Goal: Transaction & Acquisition: Book appointment/travel/reservation

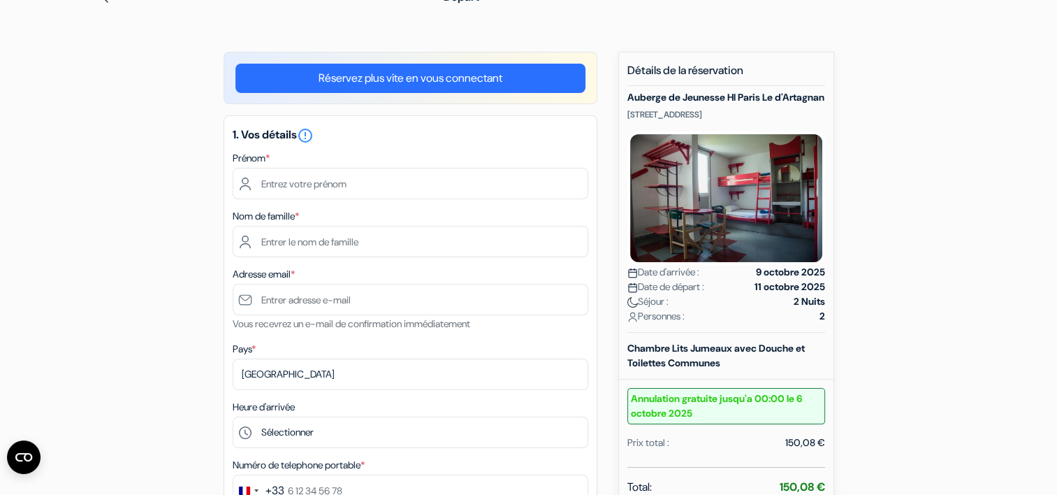
scroll to position [78, 0]
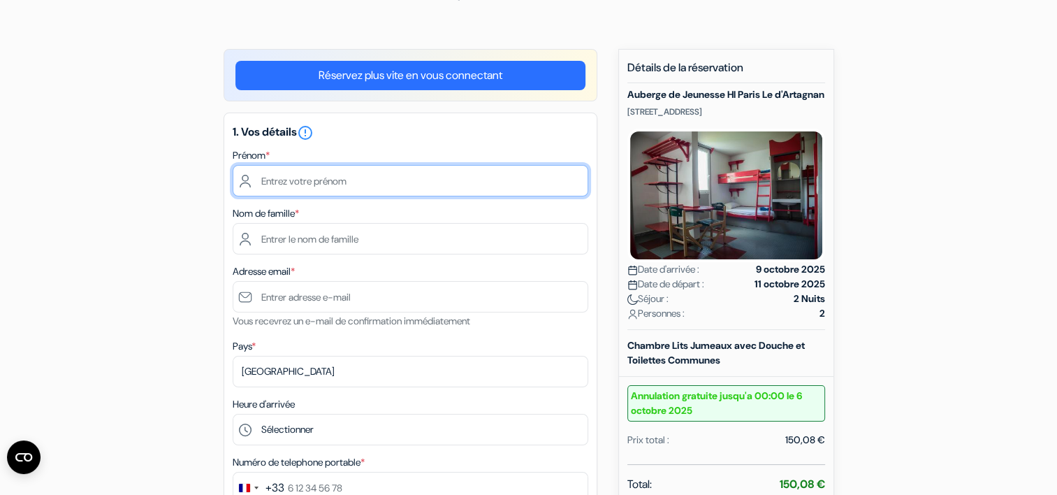
click at [523, 176] on input "text" at bounding box center [411, 180] width 356 height 31
type input "[PERSON_NAME]"
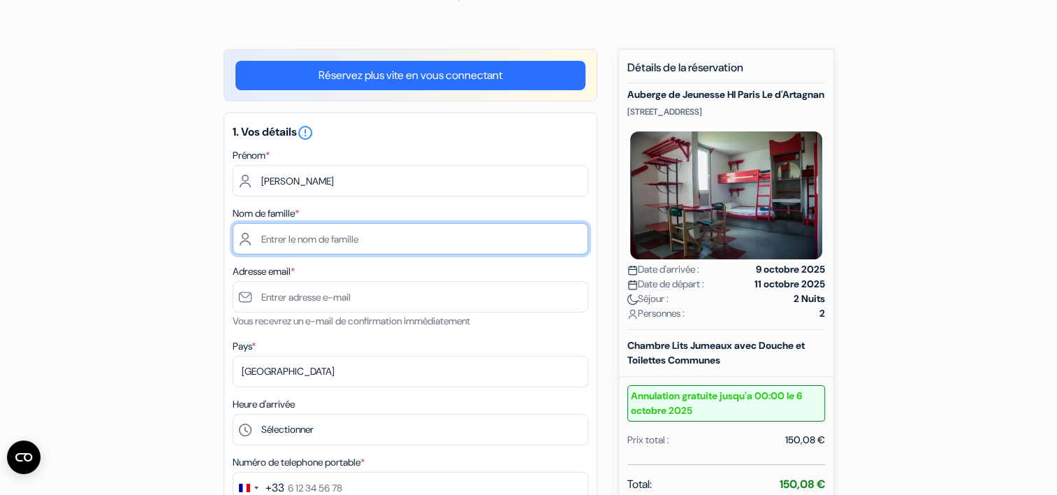
click at [541, 252] on input "text" at bounding box center [411, 238] width 356 height 31
type input "[PERSON_NAME]"
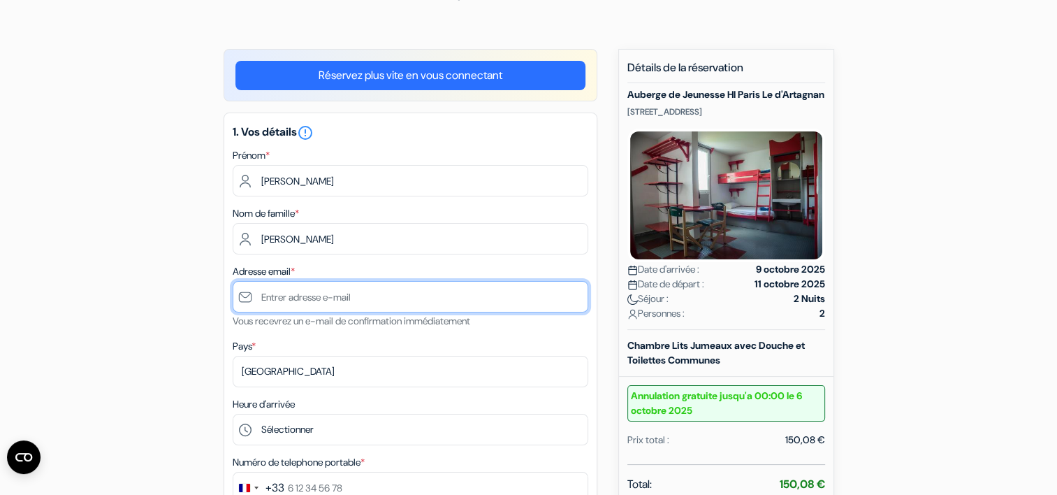
click at [564, 294] on input "text" at bounding box center [411, 296] width 356 height 31
type input "[EMAIL_ADDRESS][DOMAIN_NAME]"
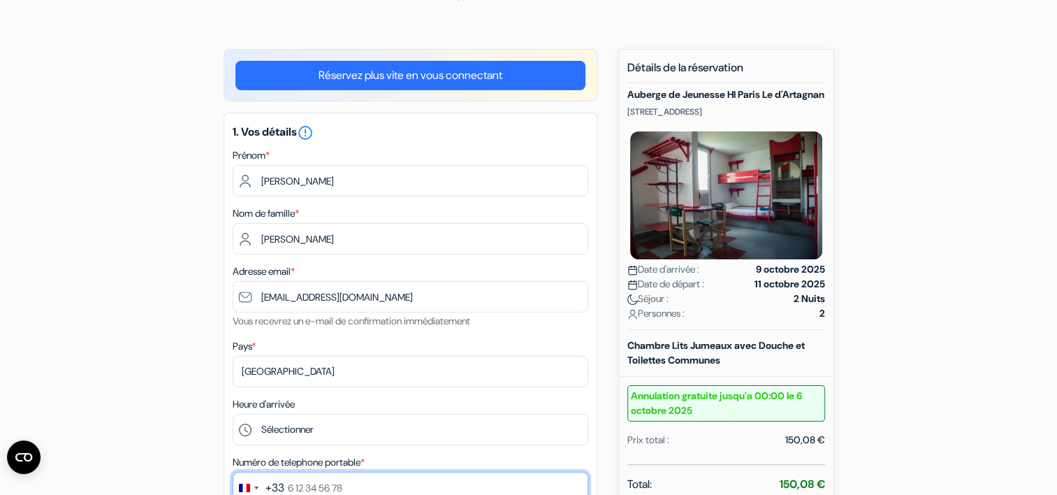
type input "0782874143"
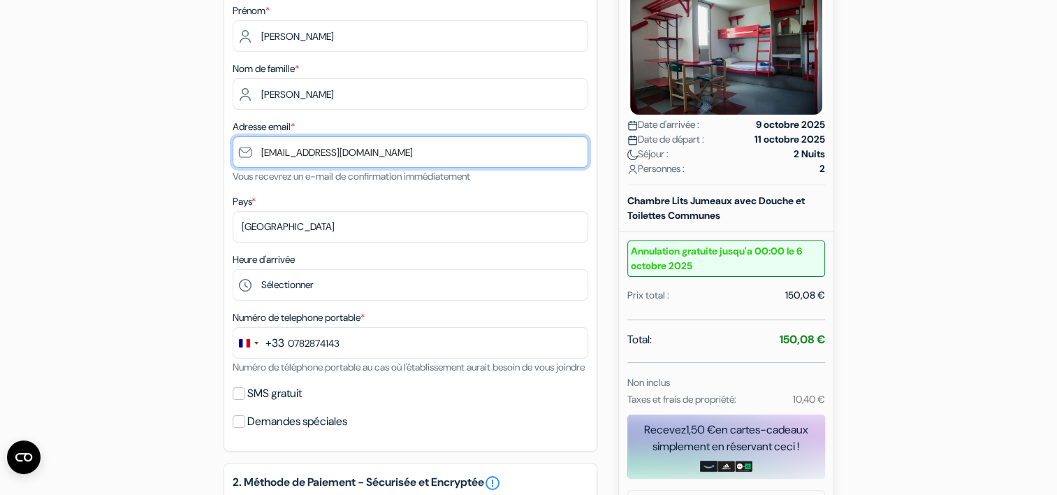
scroll to position [240, 0]
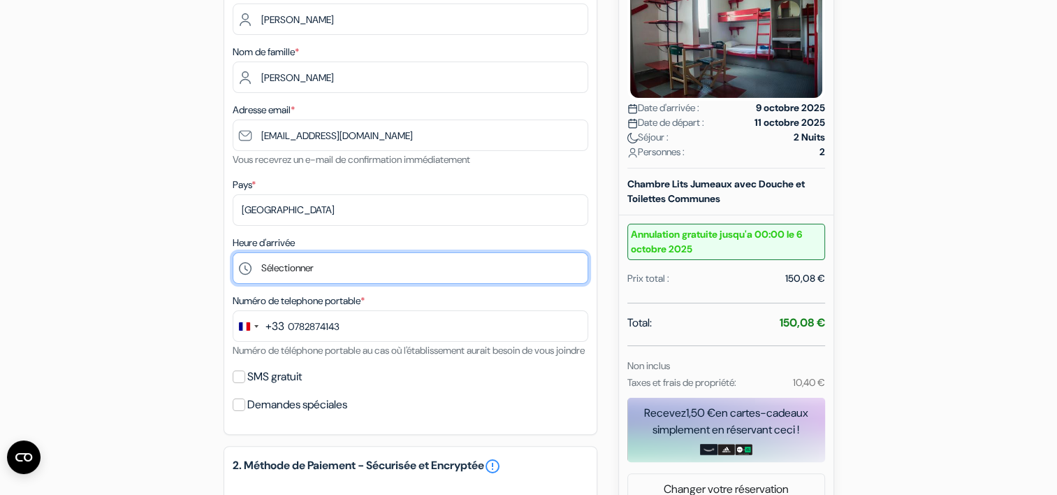
click at [435, 261] on select "Sélectionner 15:00 16:00 17:00 18:00 19:00 20:00 21:00 22:00 23:00 0:00" at bounding box center [411, 267] width 356 height 31
select select "16"
click at [233, 253] on select "Sélectionner 15:00 16:00 17:00 18:00 19:00 20:00 21:00 22:00 23:00 0:00" at bounding box center [411, 267] width 356 height 31
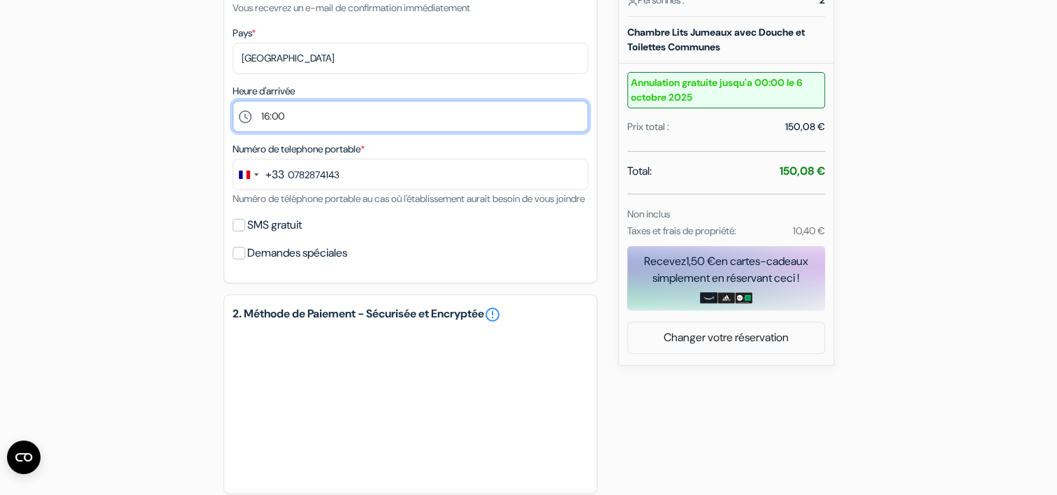
scroll to position [390, 0]
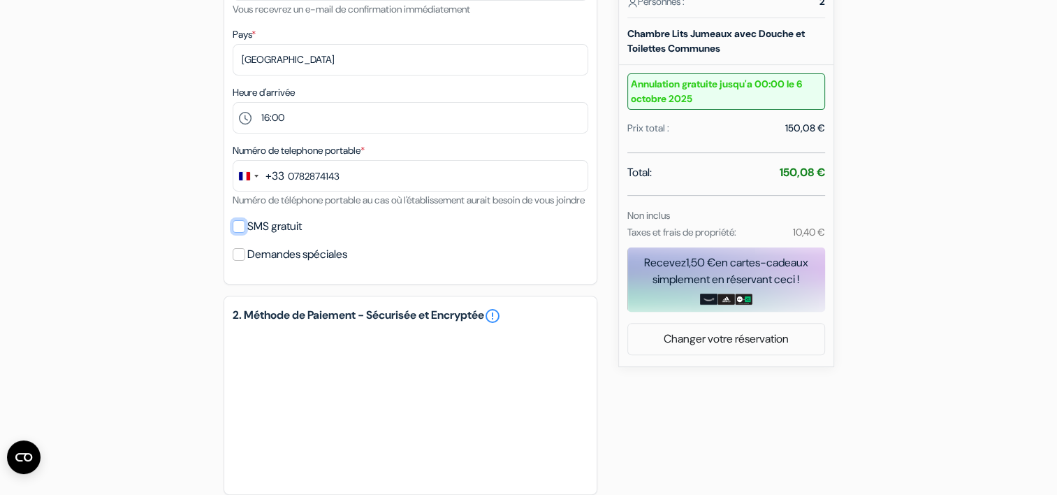
click at [238, 233] on input "SMS gratuit" at bounding box center [239, 226] width 13 height 13
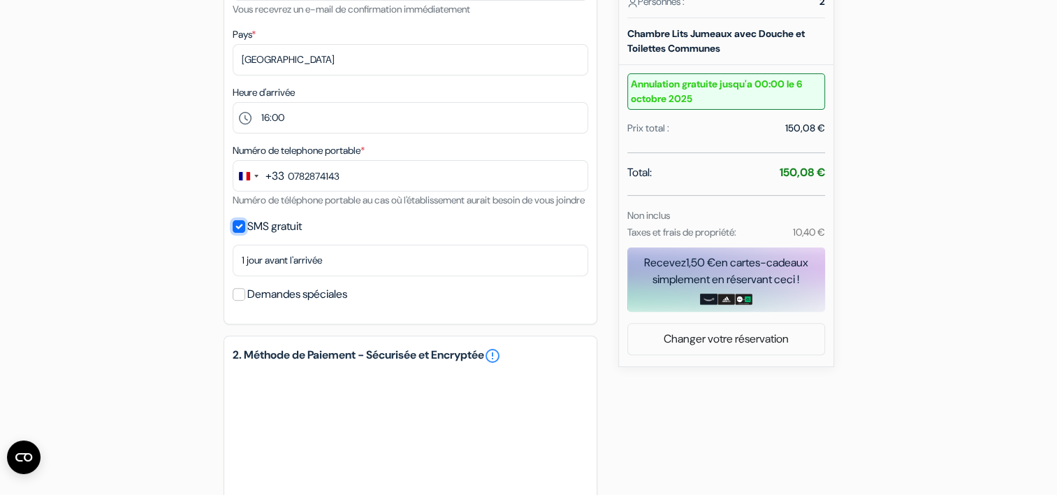
click at [238, 233] on input "SMS gratuit" at bounding box center [239, 226] width 13 height 13
checkbox input "false"
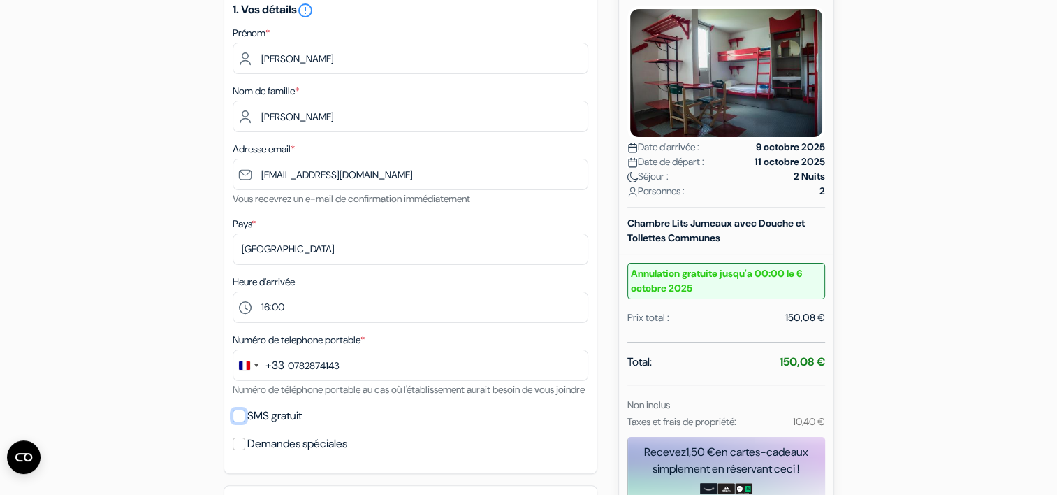
scroll to position [189, 0]
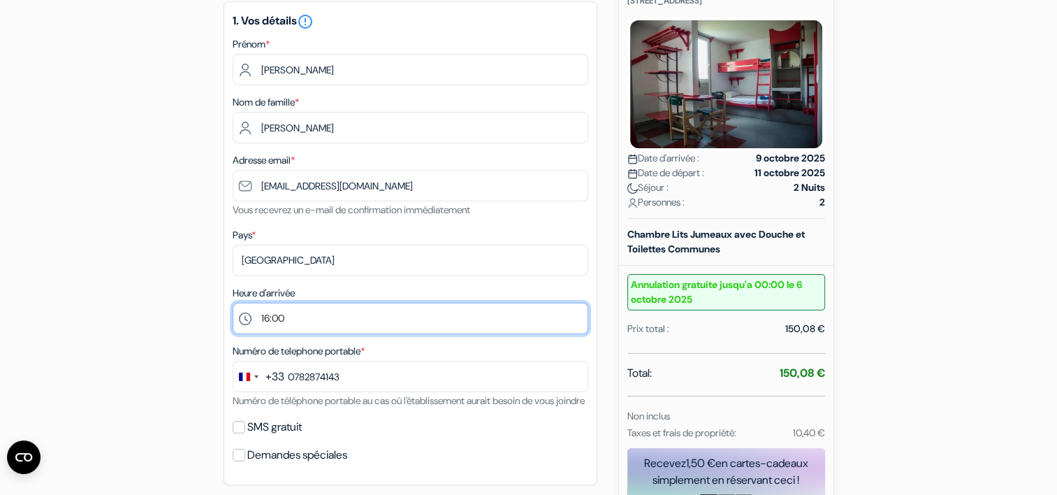
click at [366, 324] on select "Sélectionner 15:00 16:00 17:00 18:00 19:00 20:00 21:00 22:00 23:00 0:00" at bounding box center [411, 318] width 356 height 31
click at [233, 303] on select "Sélectionner 15:00 16:00 17:00 18:00 19:00 20:00 21:00 22:00 23:00 0:00" at bounding box center [411, 318] width 356 height 31
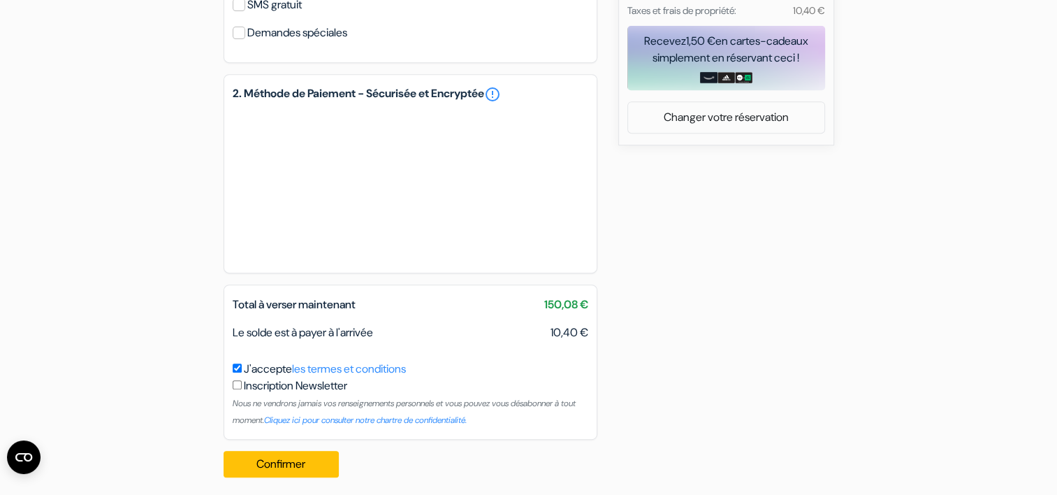
scroll to position [637, 0]
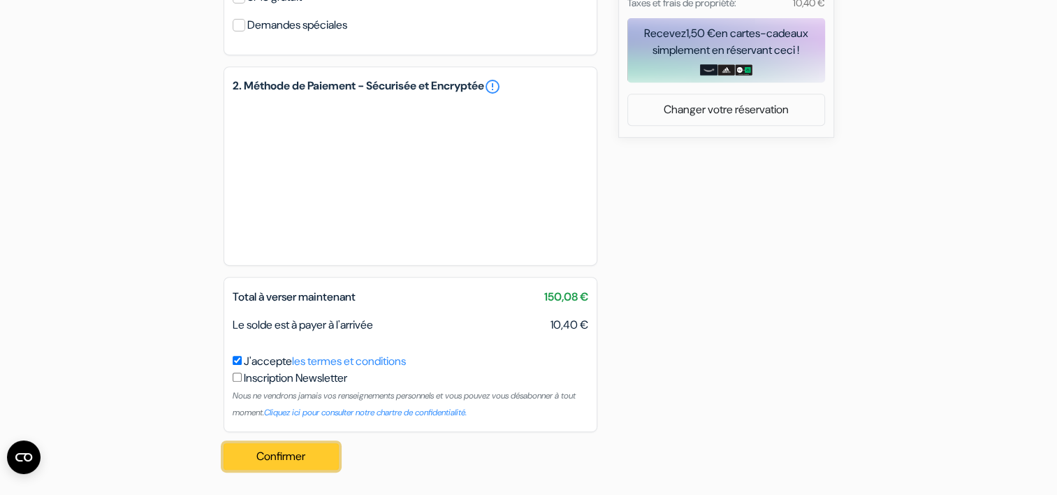
click at [293, 454] on button "Confirmer Loading..." at bounding box center [282, 456] width 116 height 27
click at [291, 461] on button "Confirmer Loading..." at bounding box center [282, 456] width 116 height 27
click at [313, 454] on button "Confirmer Loading..." at bounding box center [282, 456] width 116 height 27
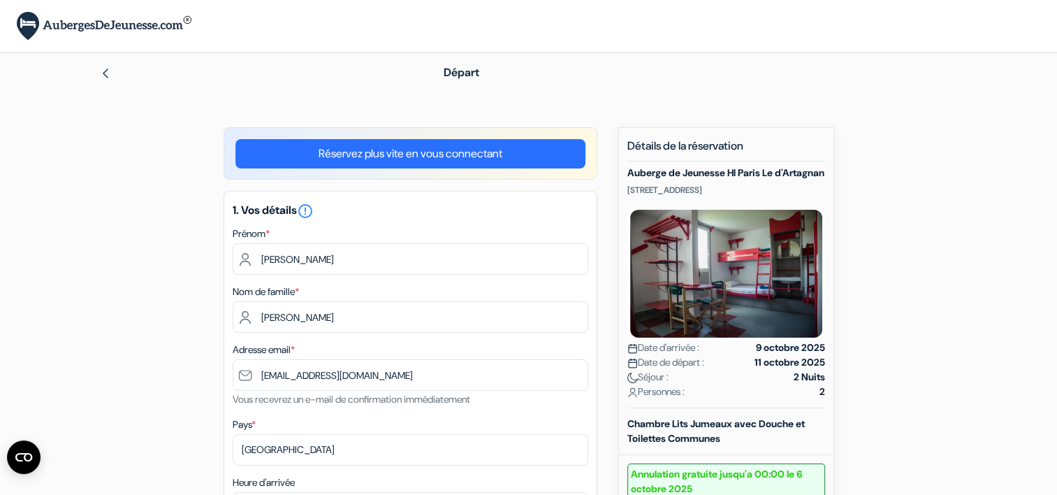
scroll to position [6, 0]
